Goal: Task Accomplishment & Management: Use online tool/utility

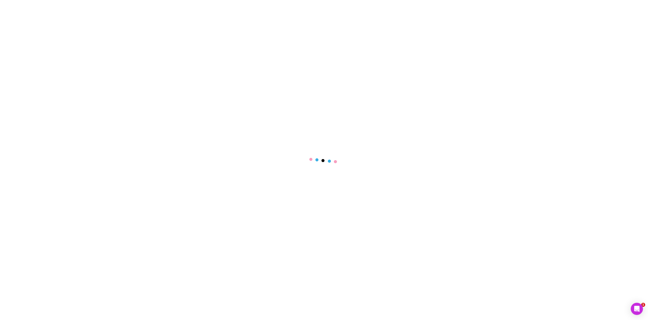
select select "****"
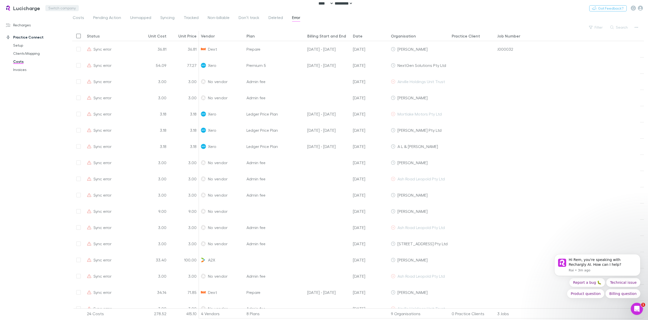
click at [53, 7] on button "Switch company" at bounding box center [61, 8] width 33 height 6
type input "*****"
click at [66, 29] on p "Forte in Numbers" at bounding box center [66, 30] width 33 height 6
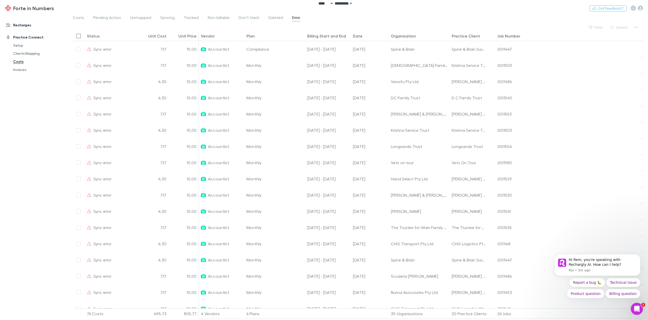
click at [26, 26] on link "Recharges" at bounding box center [36, 25] width 70 height 8
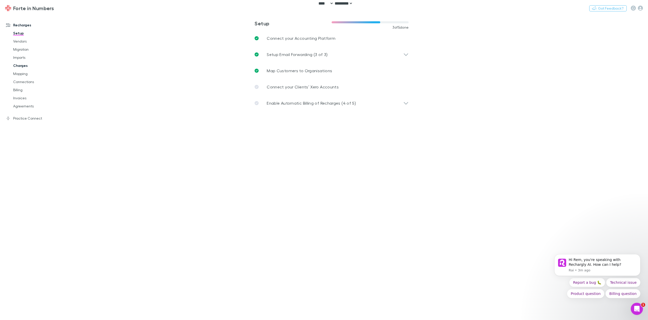
click at [18, 67] on link "Charges" at bounding box center [39, 66] width 63 height 8
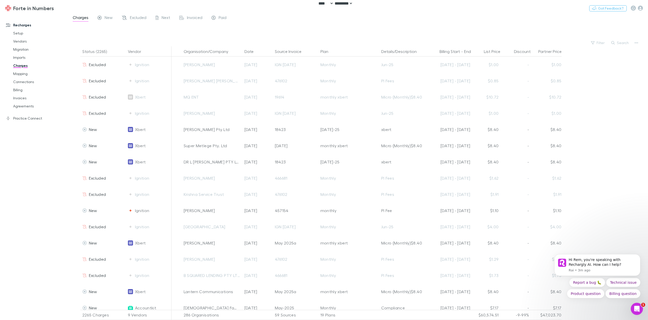
click at [625, 40] on button "Search" at bounding box center [620, 43] width 23 height 6
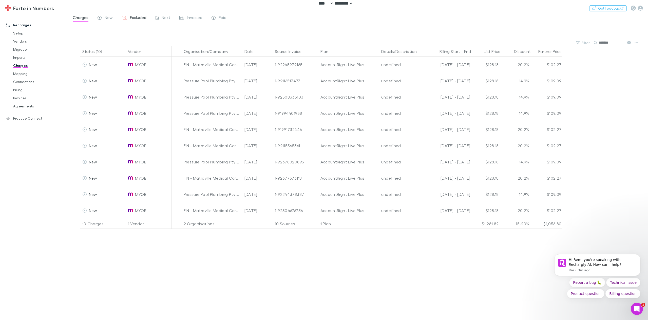
type input "*******"
click at [141, 21] on link "Excluded" at bounding box center [134, 18] width 26 height 8
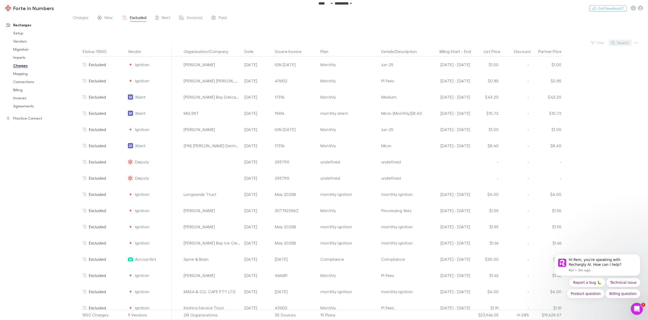
click at [621, 44] on button "Search" at bounding box center [620, 43] width 23 height 6
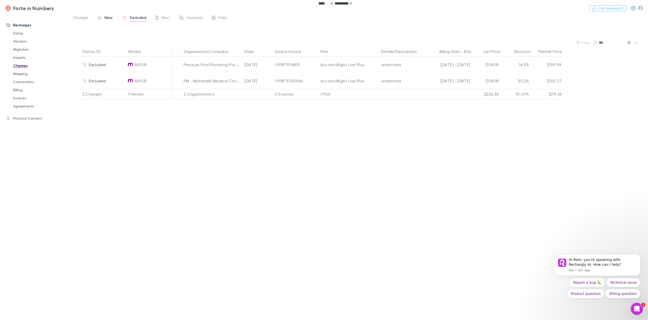
click at [107, 17] on span "New" at bounding box center [109, 18] width 8 height 7
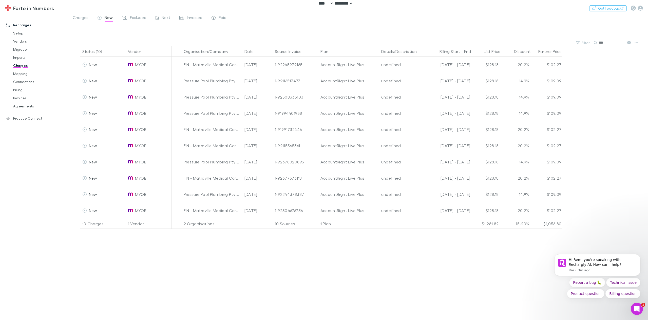
click at [611, 43] on input "***" at bounding box center [611, 42] width 25 height 7
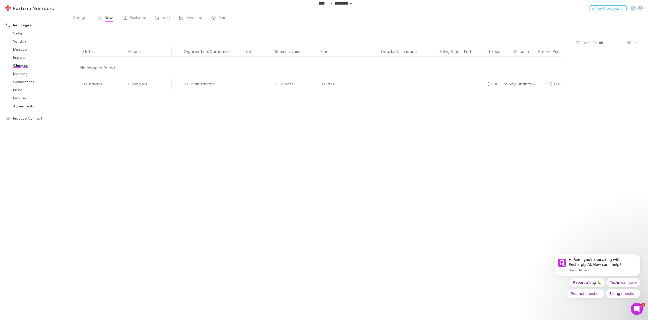
type input "**"
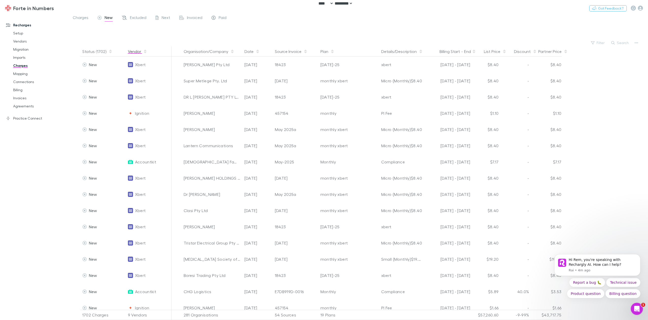
click at [134, 51] on button "Vendor" at bounding box center [137, 51] width 19 height 10
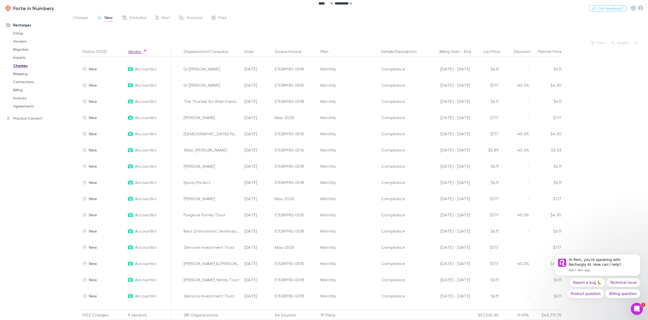
scroll to position [1393, 0]
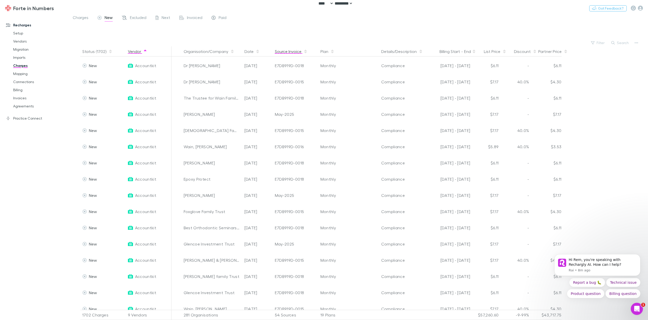
click at [284, 53] on button "Source Invoice" at bounding box center [291, 51] width 33 height 10
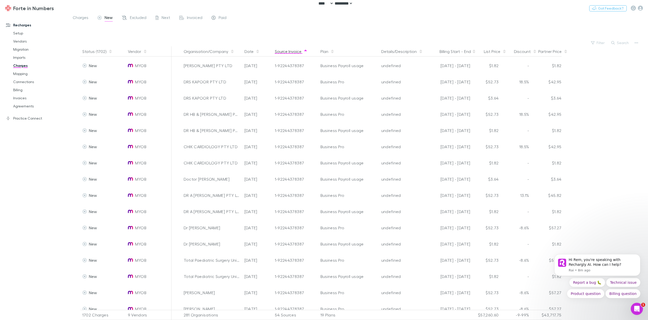
click at [289, 52] on button "Source Invoice" at bounding box center [291, 51] width 33 height 10
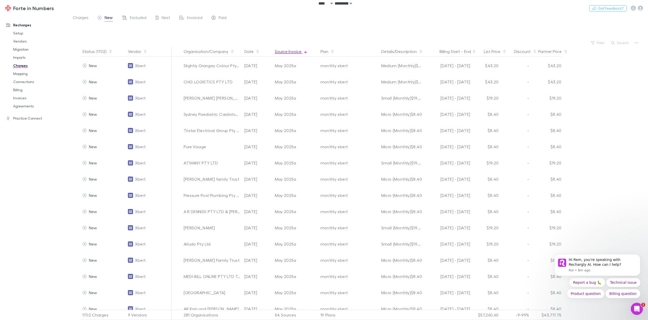
click at [289, 52] on button "Source Invoice" at bounding box center [291, 51] width 33 height 10
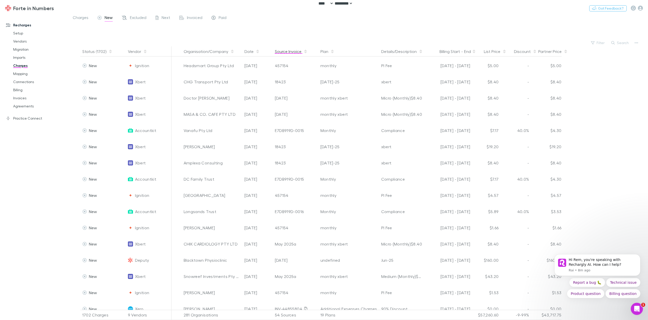
click at [289, 52] on button "Source Invoice" at bounding box center [291, 51] width 33 height 10
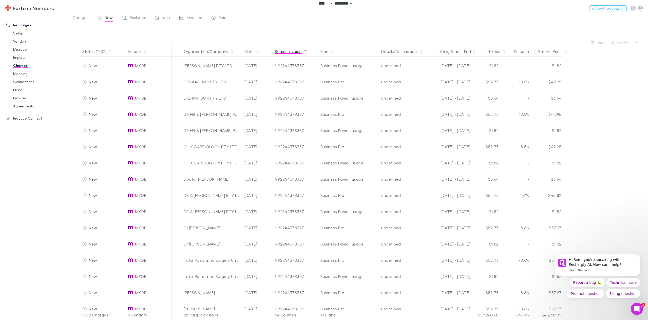
click at [289, 52] on button "Source Invoice" at bounding box center [291, 51] width 33 height 10
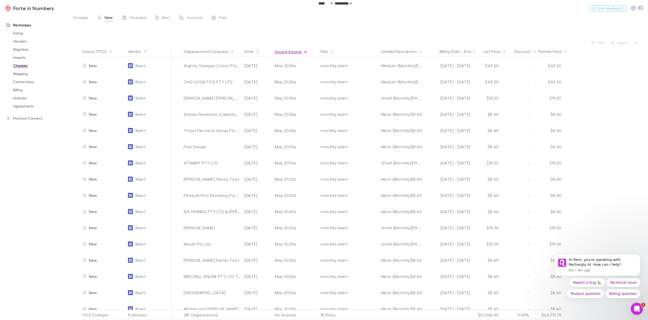
click at [289, 52] on button "Source Invoice" at bounding box center [291, 51] width 33 height 10
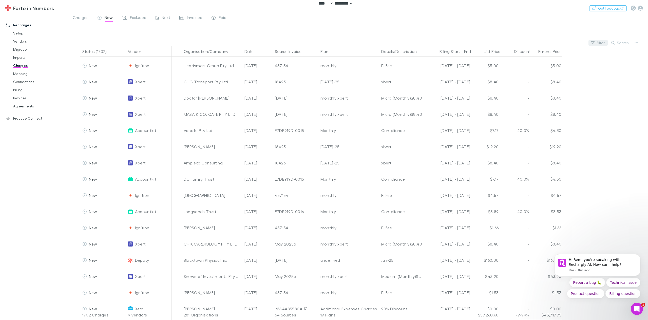
click at [598, 41] on button "Filter" at bounding box center [597, 43] width 19 height 6
click at [571, 90] on li "Accountkit" at bounding box center [564, 92] width 88 height 8
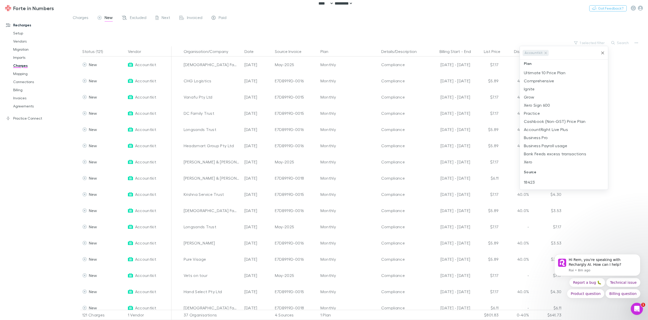
scroll to position [253, 0]
click at [626, 76] on div at bounding box center [324, 160] width 648 height 320
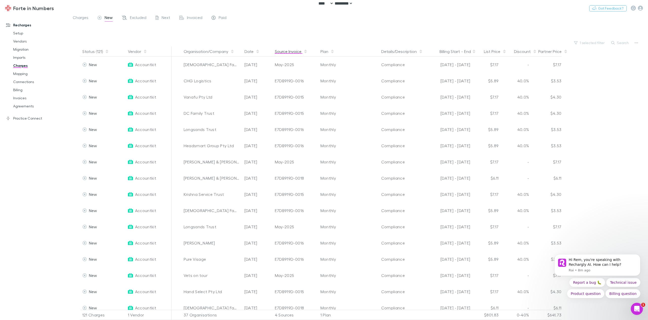
click at [294, 51] on button "Source Invoice" at bounding box center [291, 51] width 33 height 10
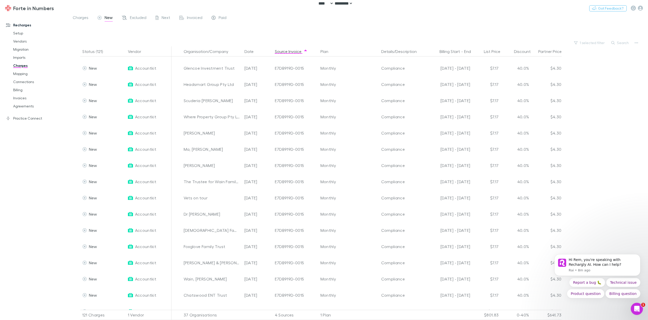
scroll to position [266, 0]
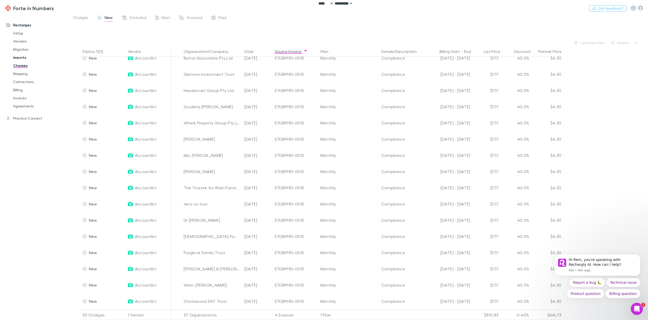
click at [19, 56] on link "Imports" at bounding box center [39, 57] width 63 height 8
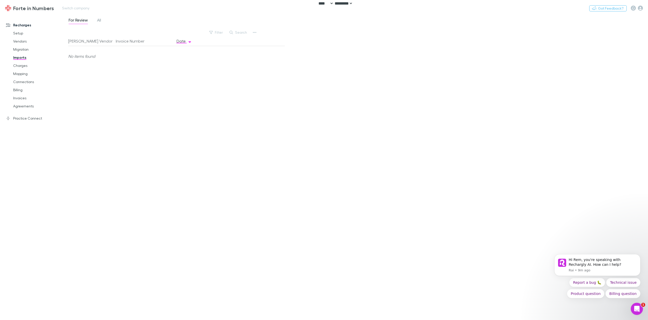
click at [99, 16] on div "Forte in Numbers Switch company Nothing Got Feedback?" at bounding box center [324, 8] width 648 height 16
click at [100, 19] on span "All" at bounding box center [99, 20] width 4 height 7
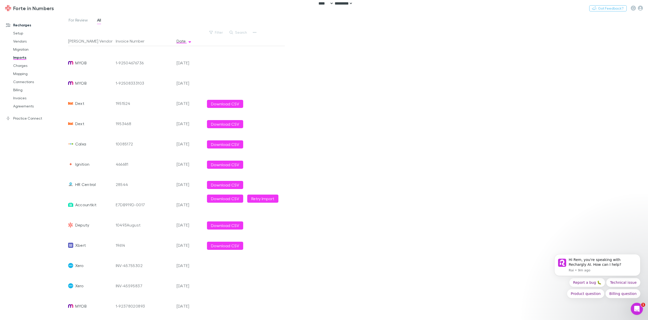
scroll to position [177, 0]
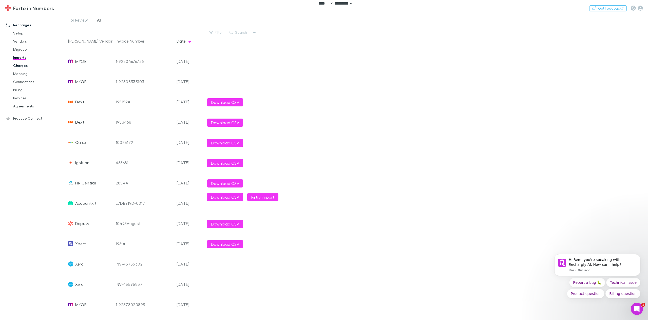
click at [23, 67] on link "Charges" at bounding box center [39, 66] width 63 height 8
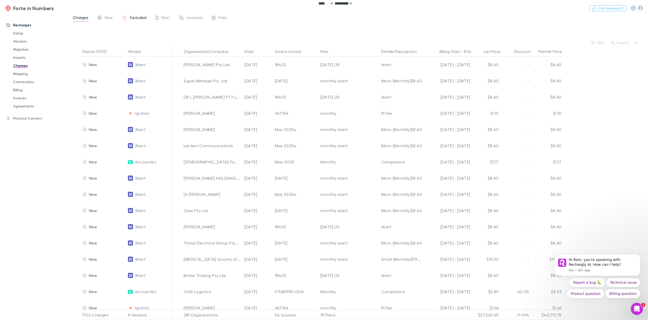
click at [135, 16] on span "Excluded" at bounding box center [138, 18] width 16 height 7
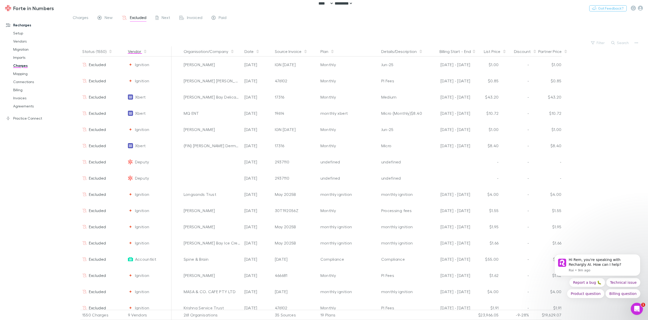
click at [131, 53] on button "Vendor" at bounding box center [137, 51] width 19 height 10
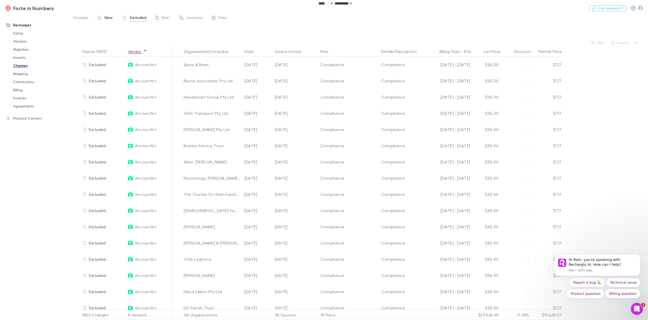
click at [107, 16] on span "New" at bounding box center [109, 18] width 8 height 7
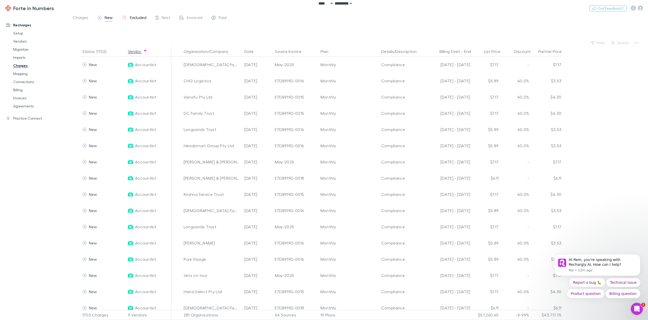
click at [131, 15] on span "Excluded" at bounding box center [138, 18] width 16 height 7
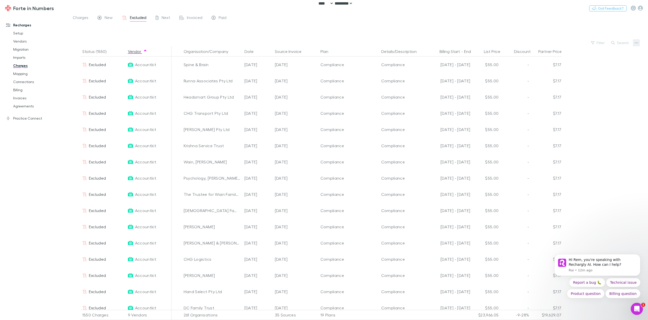
click at [636, 41] on icon "button" at bounding box center [636, 43] width 4 height 4
click at [598, 61] on p "Plan exclusions" at bounding box center [605, 61] width 70 height 9
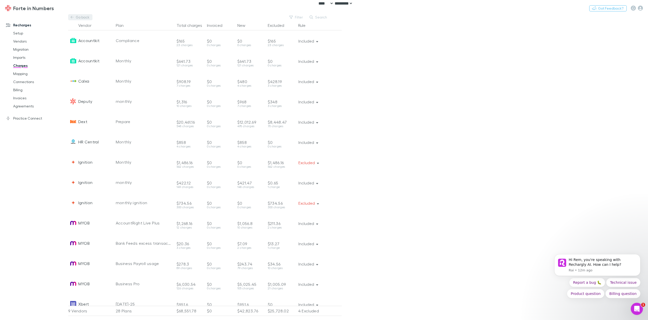
click at [81, 17] on link "Go back" at bounding box center [80, 17] width 24 height 6
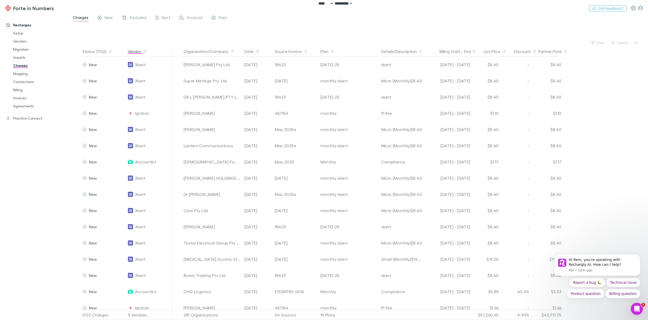
click at [133, 51] on button "Vendor" at bounding box center [137, 51] width 19 height 10
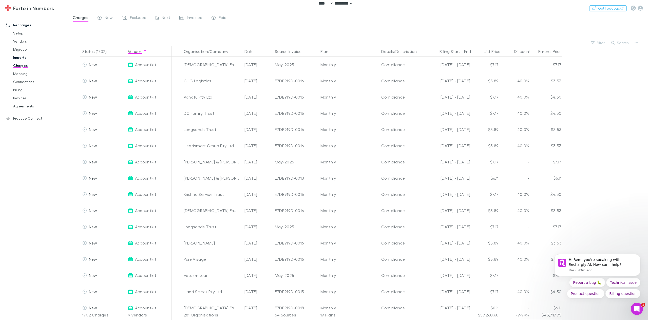
click at [23, 55] on link "Imports" at bounding box center [39, 57] width 63 height 8
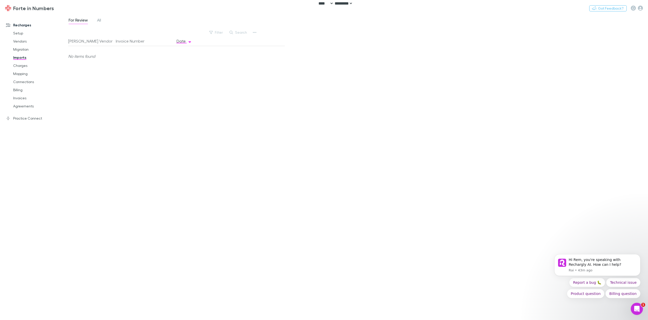
click at [100, 25] on div "For Review All" at bounding box center [358, 22] width 580 height 10
click at [100, 24] on span "All" at bounding box center [99, 20] width 4 height 7
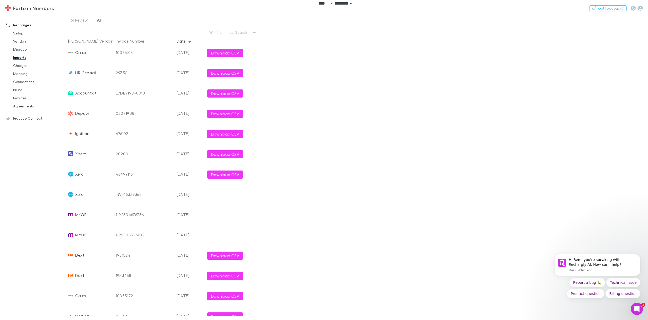
scroll to position [127, 0]
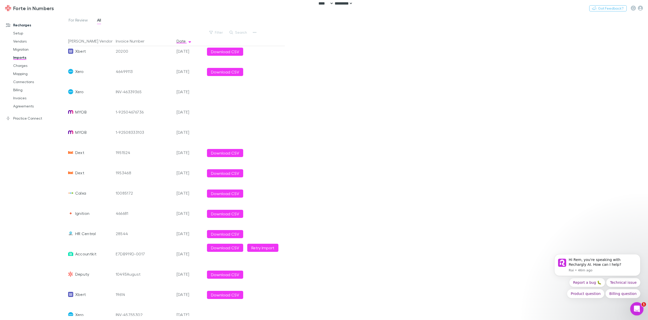
click at [634, 310] on icon "Open Intercom Messenger" at bounding box center [636, 308] width 8 height 8
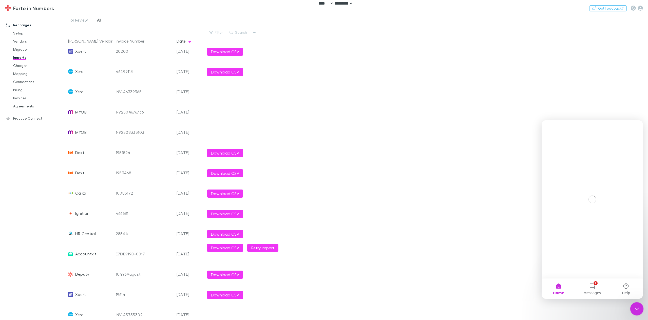
scroll to position [0, 0]
click at [634, 310] on icon "Close Intercom Messenger" at bounding box center [636, 308] width 6 height 6
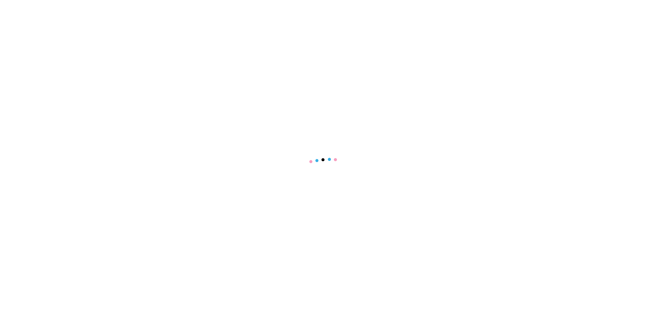
select select "****"
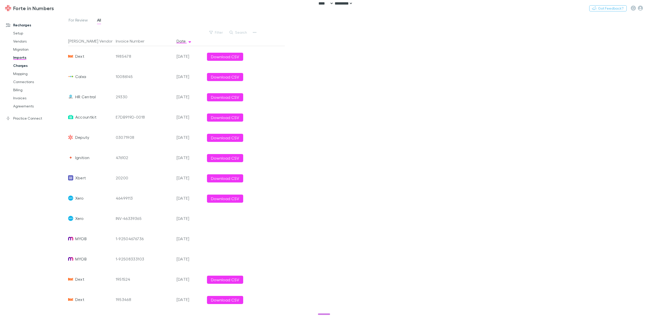
click at [28, 65] on link "Charges" at bounding box center [39, 66] width 63 height 8
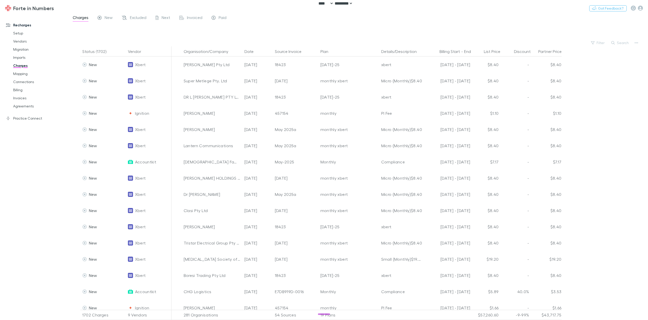
click at [23, 25] on link "Recharges" at bounding box center [36, 25] width 70 height 8
